Goal: Task Accomplishment & Management: Use online tool/utility

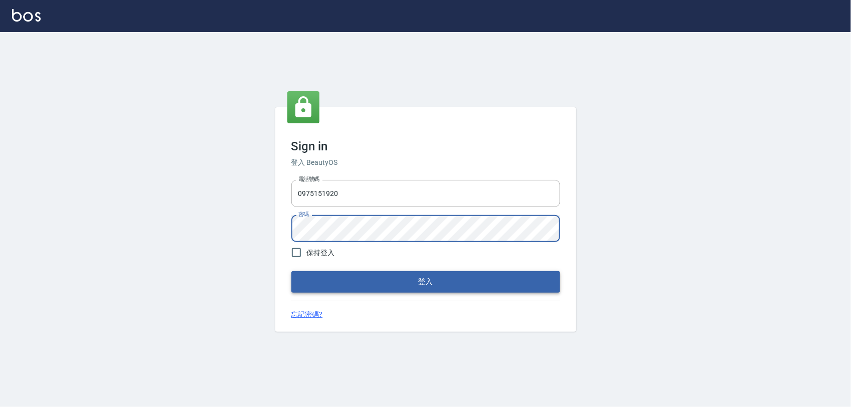
click at [413, 276] on button "登入" at bounding box center [425, 281] width 269 height 21
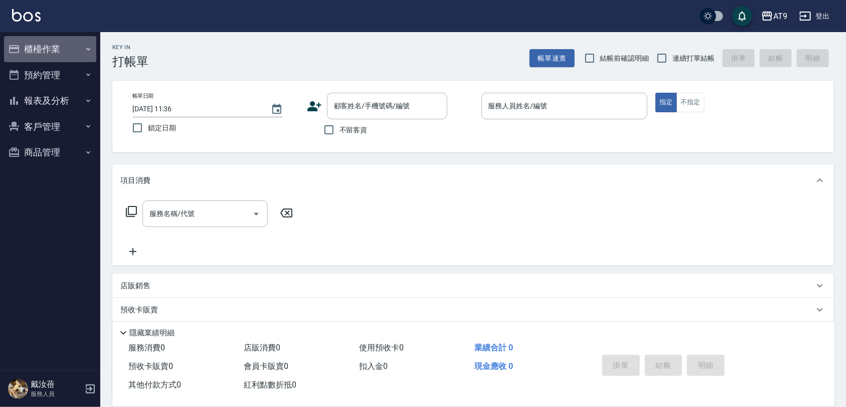
click at [63, 46] on button "櫃檯作業" at bounding box center [50, 49] width 92 height 26
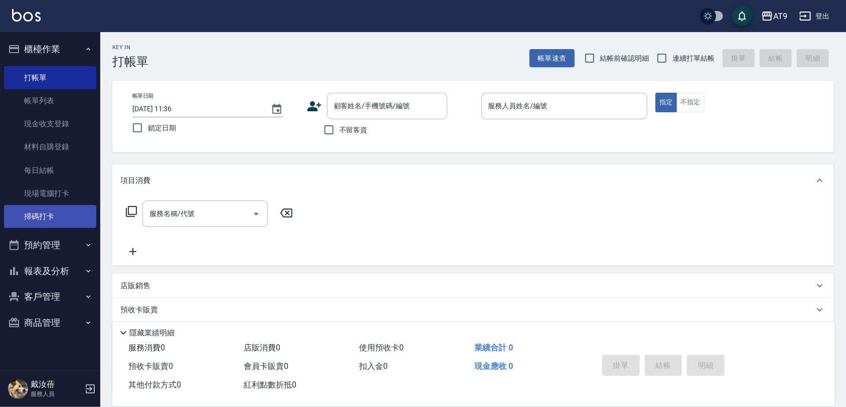
click at [49, 228] on link "掃碼打卡" at bounding box center [50, 216] width 92 height 23
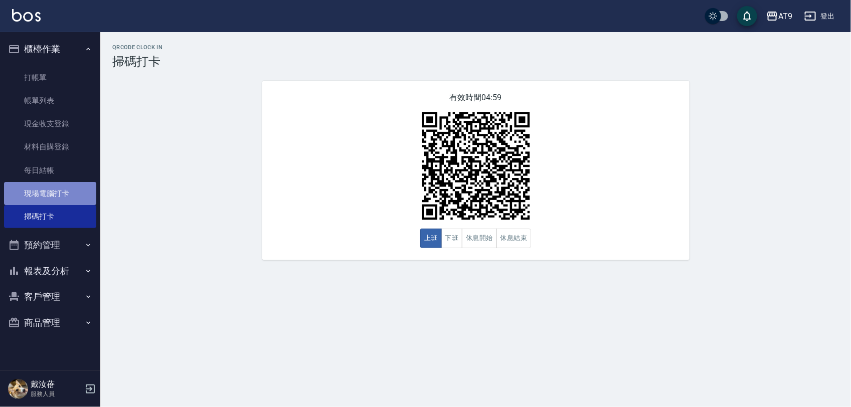
click at [37, 191] on link "現場電腦打卡" at bounding box center [50, 193] width 92 height 23
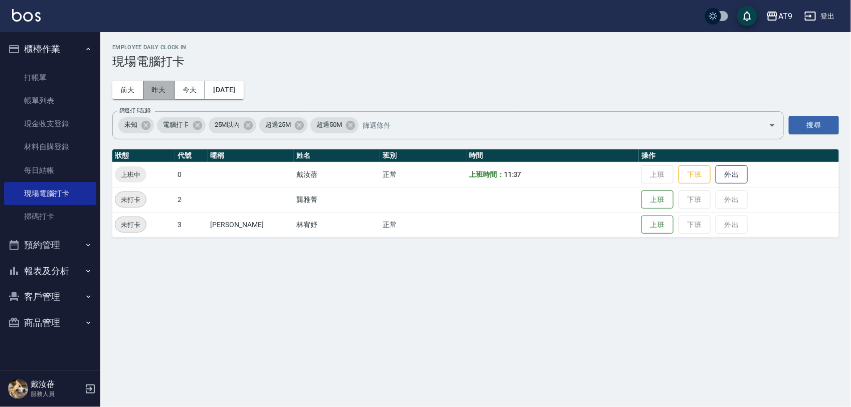
click at [156, 83] on button "昨天" at bounding box center [158, 90] width 31 height 19
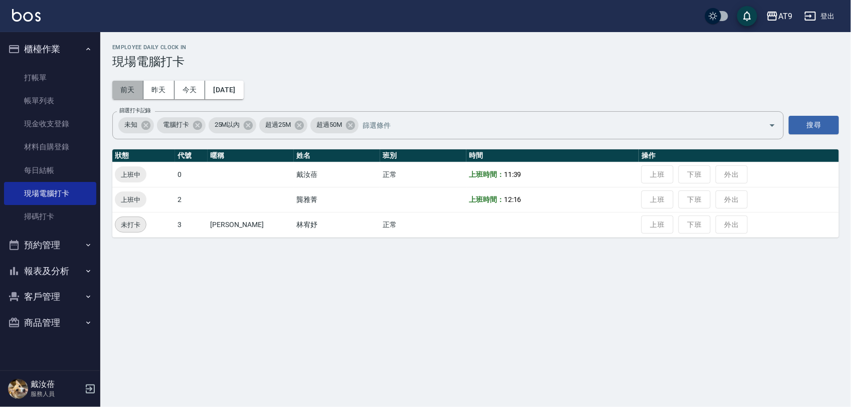
click at [129, 89] on button "前天" at bounding box center [127, 90] width 31 height 19
click at [196, 88] on button "今天" at bounding box center [189, 90] width 31 height 19
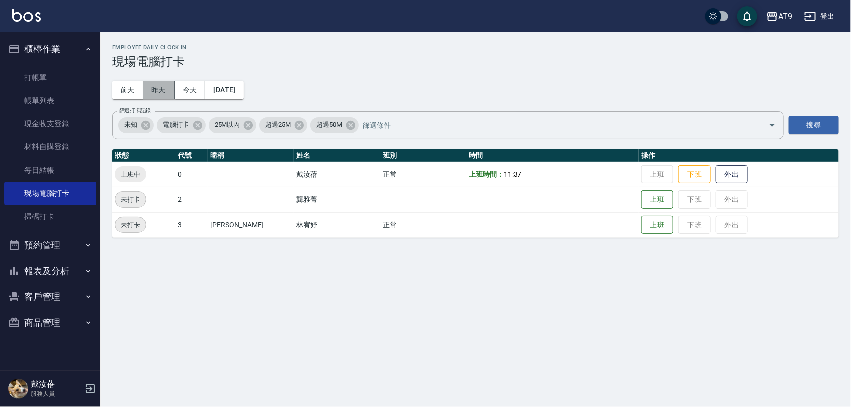
click at [166, 89] on button "昨天" at bounding box center [158, 90] width 31 height 19
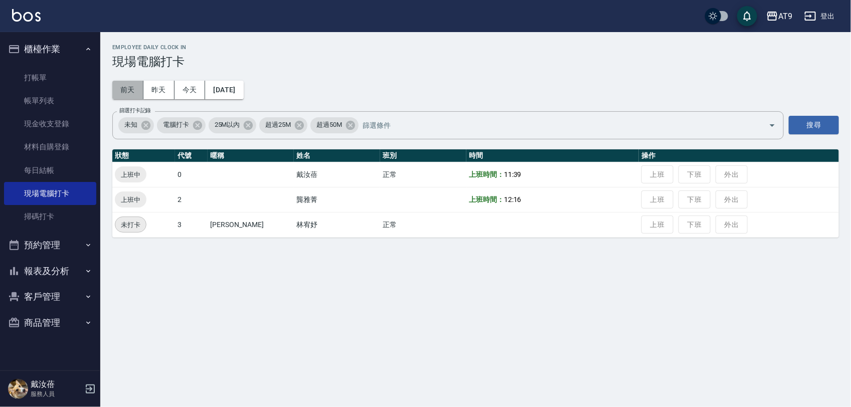
click at [136, 90] on button "前天" at bounding box center [127, 90] width 31 height 19
click at [199, 89] on button "今天" at bounding box center [189, 90] width 31 height 19
click at [226, 90] on button "[DATE]" at bounding box center [224, 90] width 38 height 19
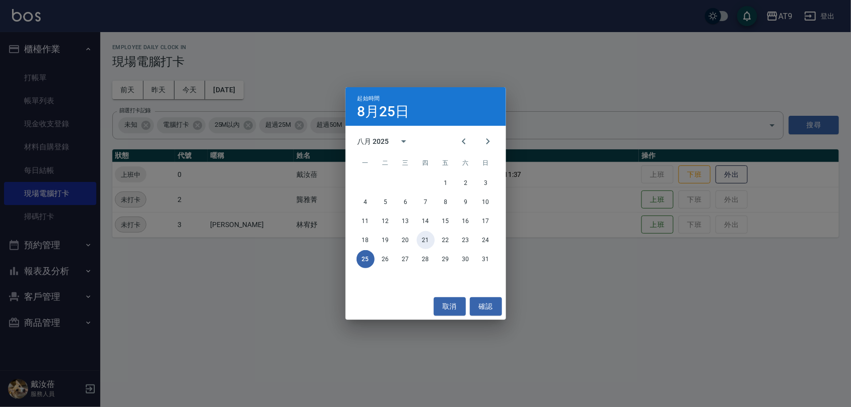
click at [434, 239] on button "21" at bounding box center [426, 240] width 18 height 18
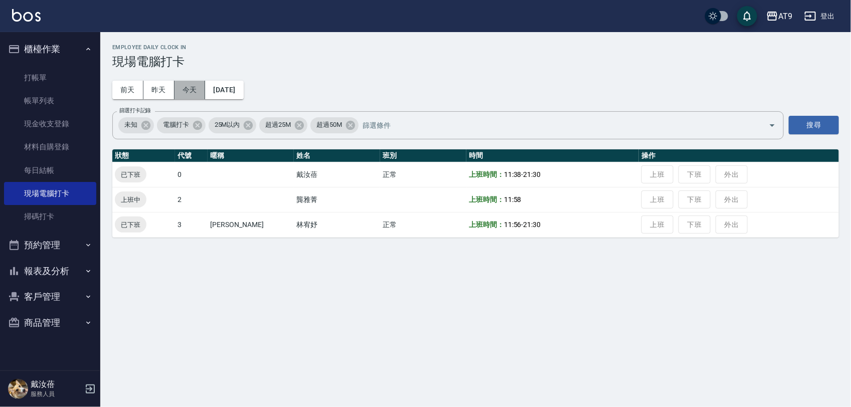
click at [187, 90] on button "今天" at bounding box center [189, 90] width 31 height 19
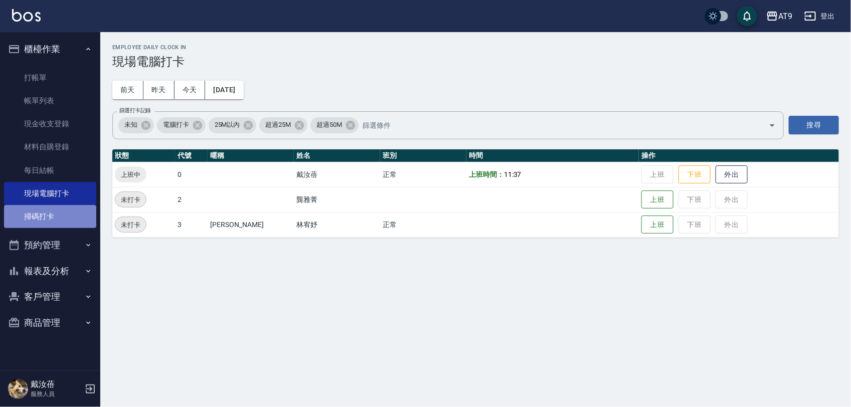
click at [61, 212] on link "掃碼打卡" at bounding box center [50, 216] width 92 height 23
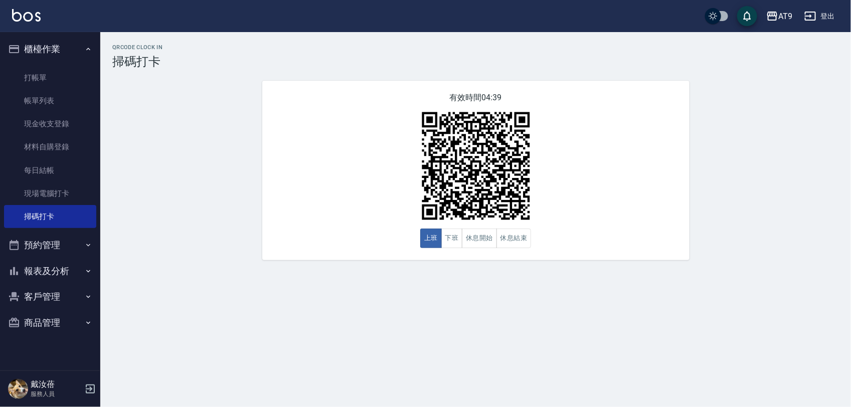
click at [355, 328] on div "QRcode Clock In 掃碼打卡 有效時間 04:39 上班 下班 休息開始 休息結束" at bounding box center [425, 203] width 851 height 407
drag, startPoint x: 266, startPoint y: 304, endPoint x: 353, endPoint y: 209, distance: 128.9
click at [266, 304] on div "QRcode Clock In 掃碼打卡 有效時間 03:30 上班 下班 休息開始 休息結束" at bounding box center [425, 203] width 851 height 407
drag, startPoint x: 494, startPoint y: 134, endPoint x: 761, endPoint y: 168, distance: 268.9
click at [761, 168] on div "QRcode Clock In 掃碼打卡 有效時間 03:27 上班 下班 休息開始 休息結束" at bounding box center [475, 152] width 751 height 216
